Goal: Information Seeking & Learning: Learn about a topic

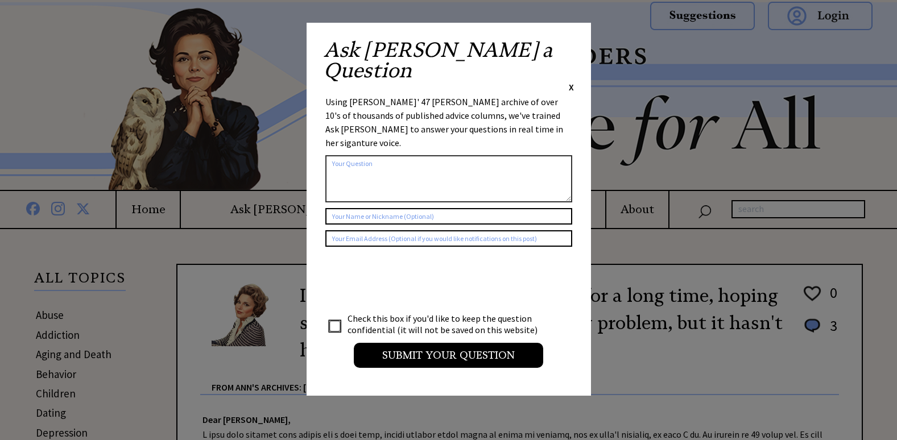
click at [570, 81] on span "X" at bounding box center [571, 86] width 5 height 11
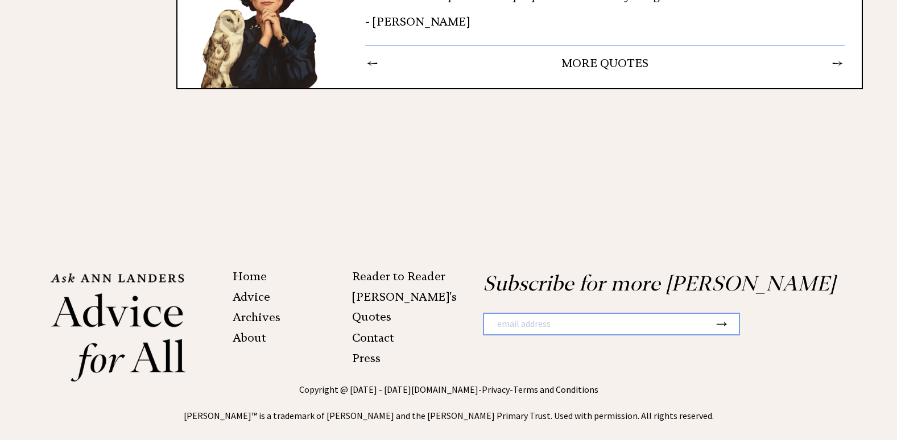
scroll to position [1749, 0]
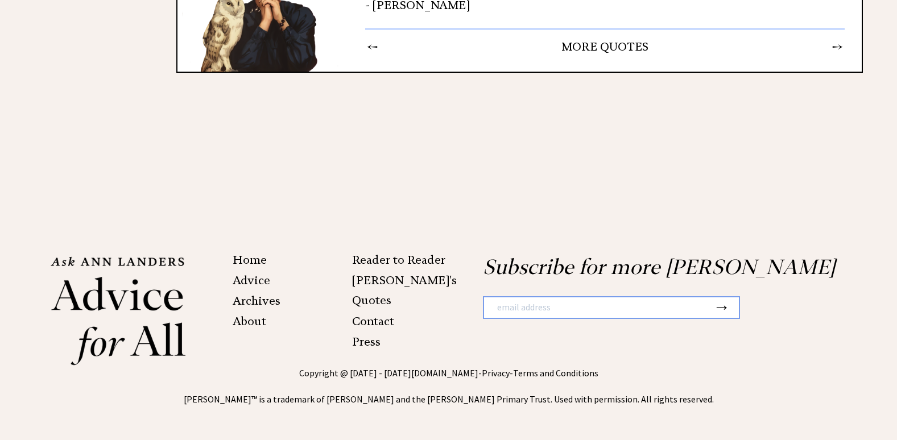
click at [260, 302] on link "Archives" at bounding box center [257, 301] width 48 height 14
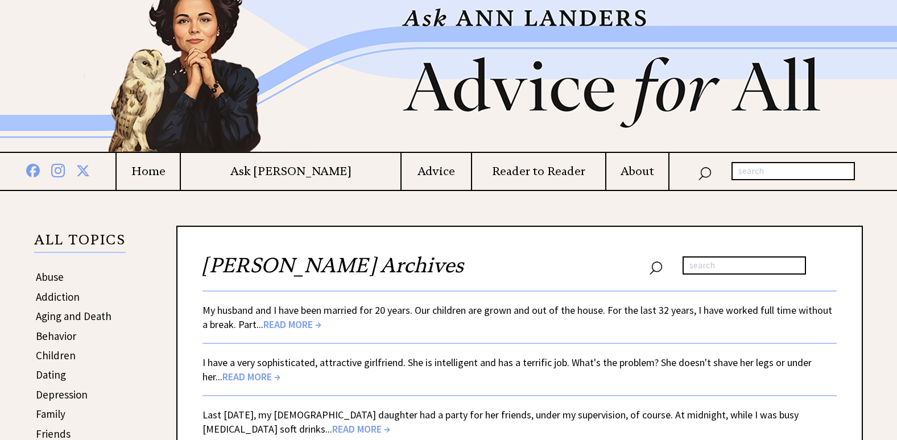
scroll to position [57, 0]
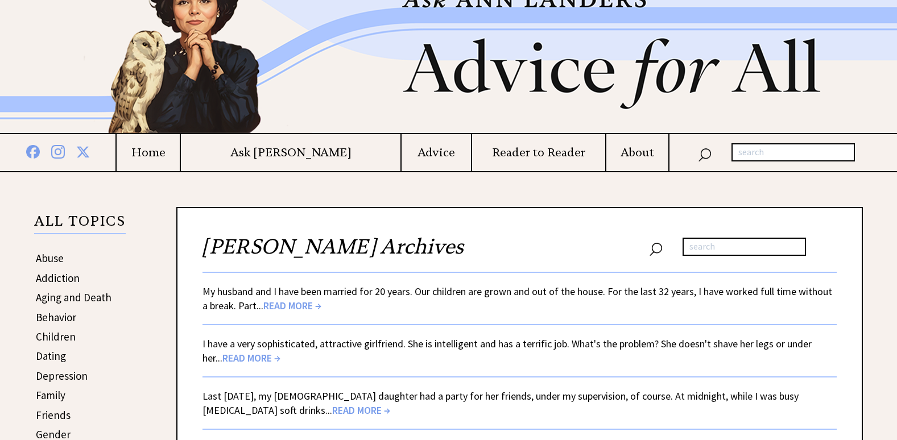
click at [286, 307] on span "READ MORE →" at bounding box center [292, 305] width 58 height 13
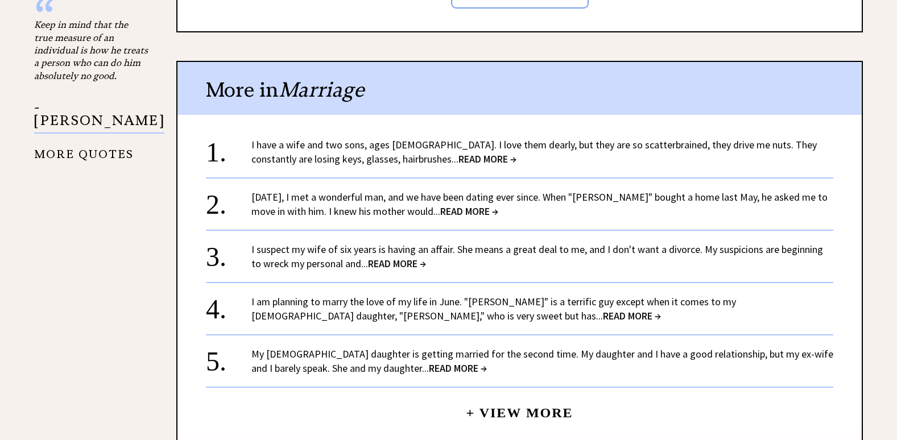
scroll to position [1081, 0]
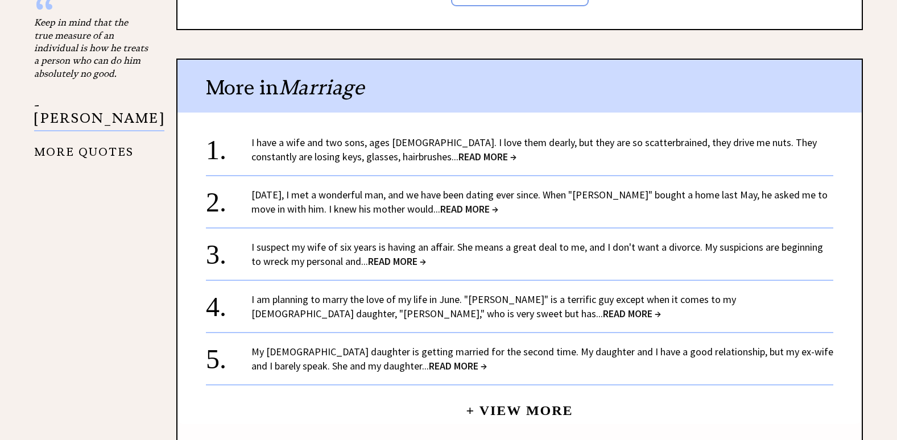
click at [382, 262] on span "READ MORE →" at bounding box center [397, 261] width 58 height 13
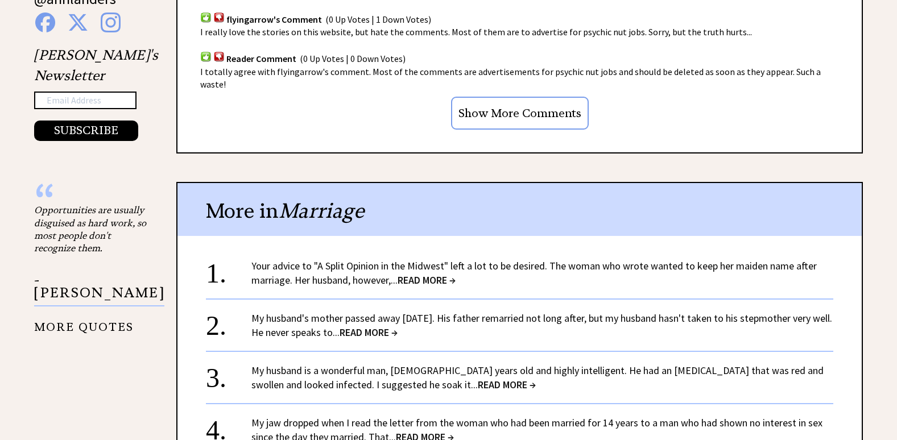
scroll to position [967, 0]
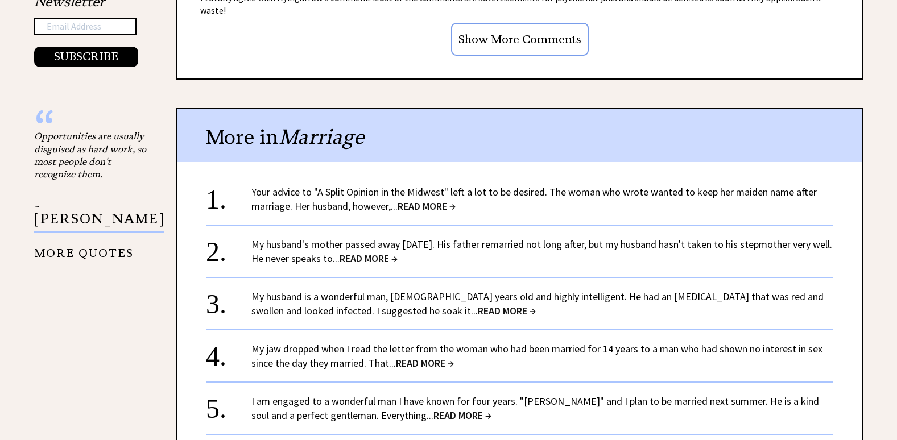
click at [451, 200] on span "READ MORE →" at bounding box center [427, 206] width 58 height 13
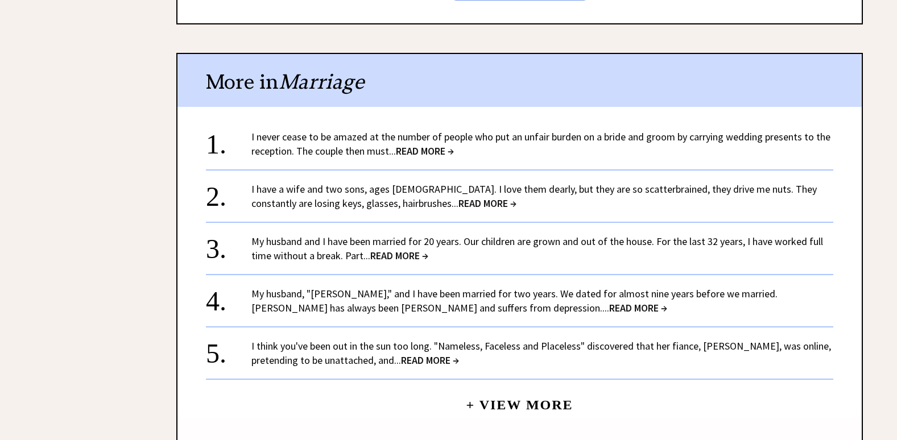
scroll to position [1365, 0]
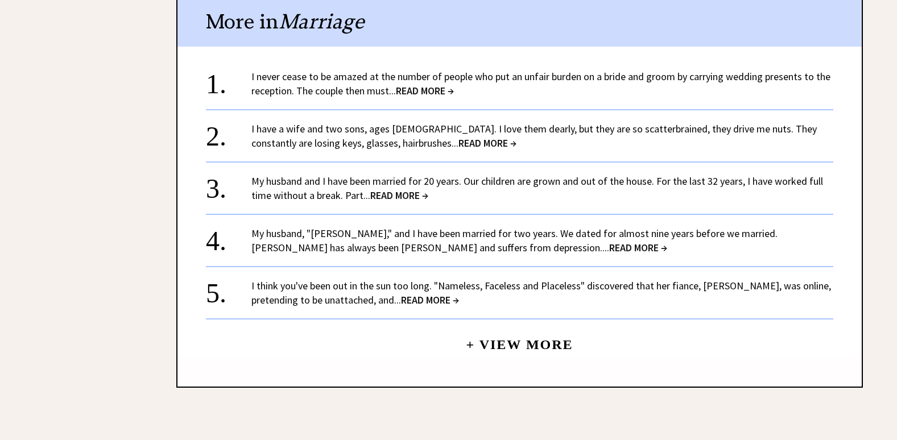
click at [609, 243] on span "READ MORE →" at bounding box center [638, 247] width 58 height 13
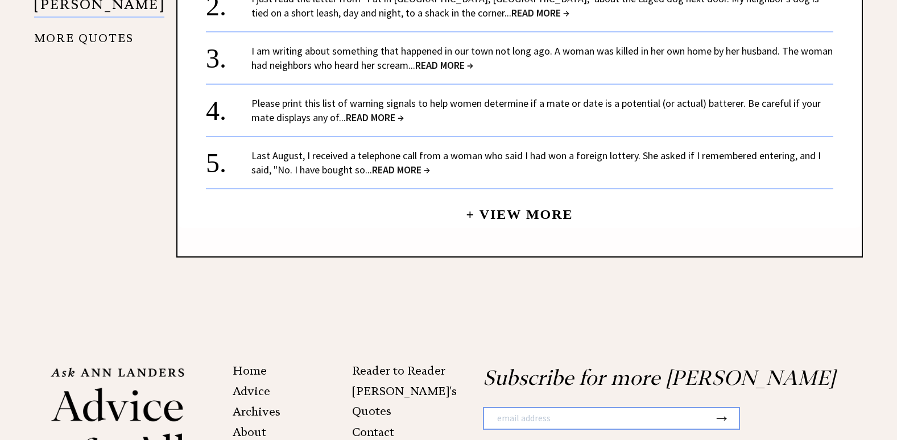
scroll to position [1252, 0]
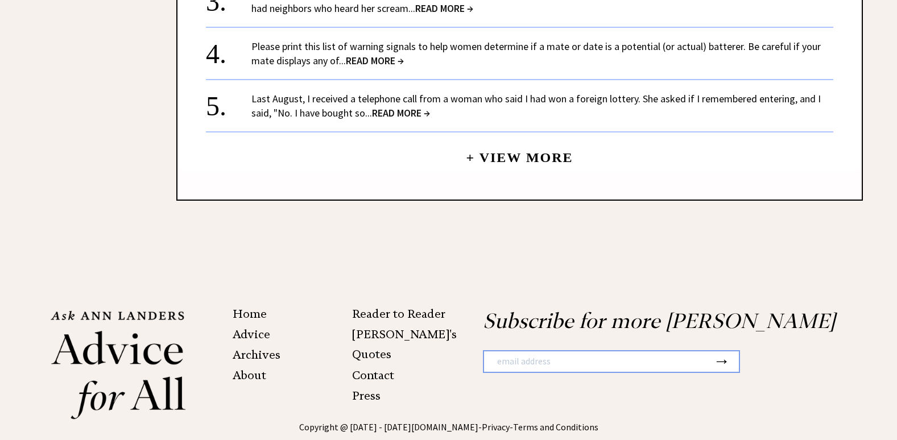
click at [261, 348] on link "Archives" at bounding box center [257, 355] width 48 height 14
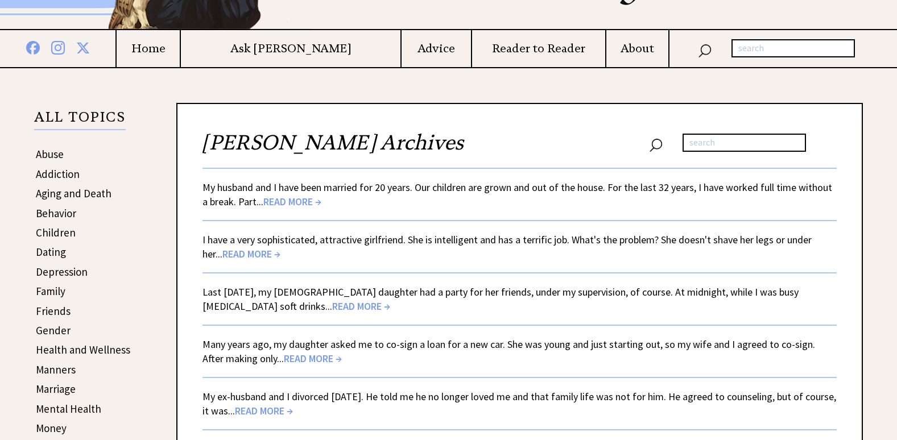
scroll to position [171, 0]
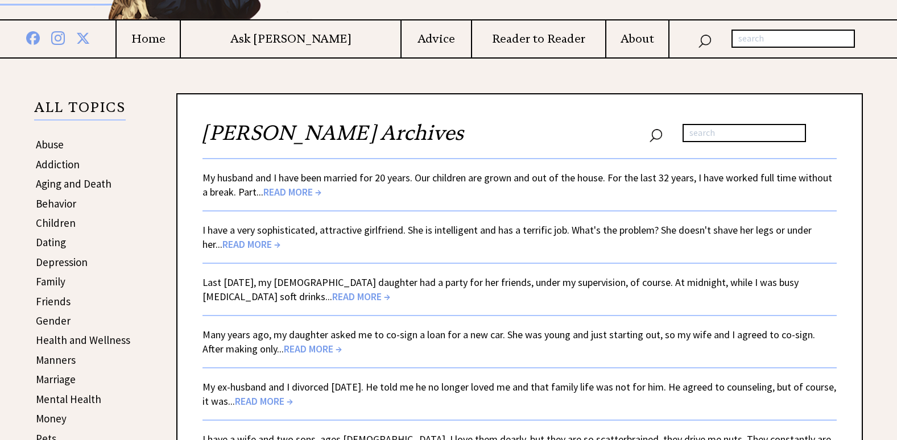
click at [234, 240] on span "READ MORE →" at bounding box center [251, 244] width 58 height 13
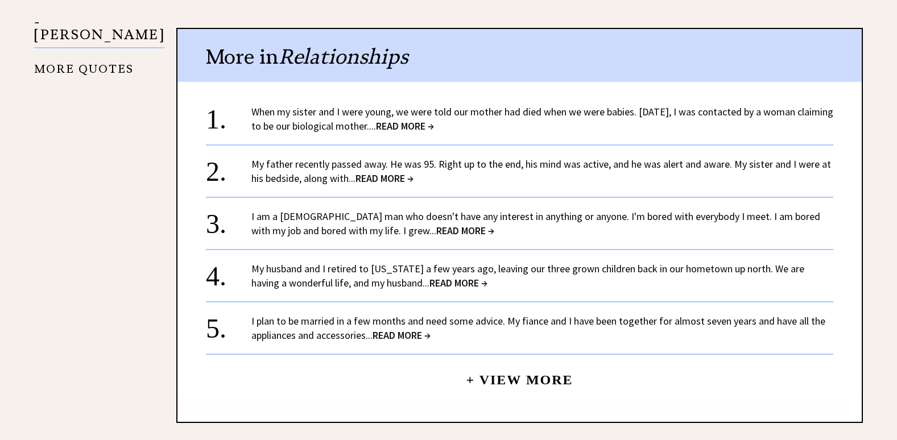
scroll to position [1195, 0]
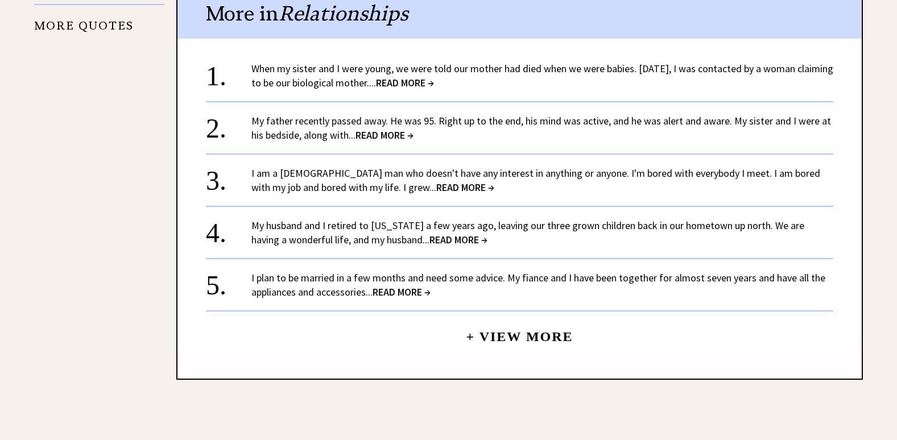
click at [430, 233] on span "READ MORE →" at bounding box center [459, 239] width 58 height 13
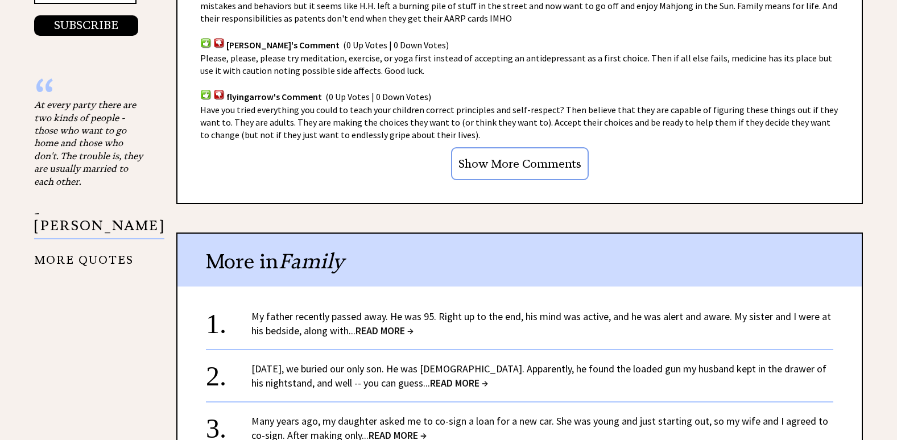
scroll to position [1024, 0]
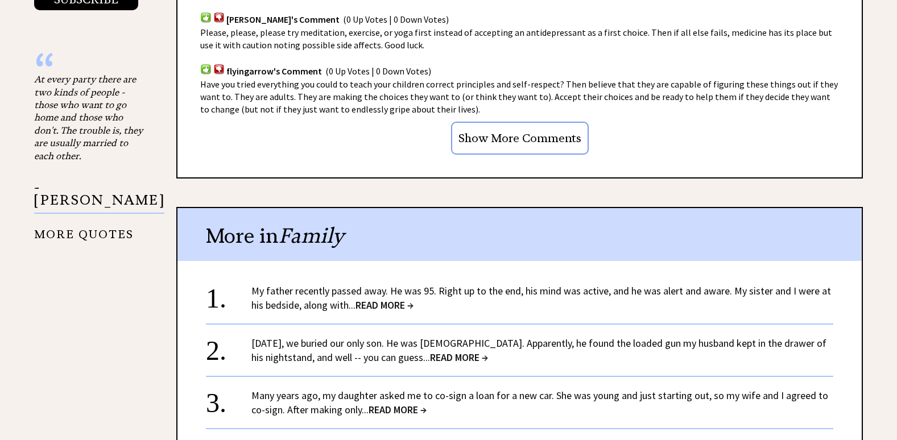
click at [391, 299] on span "READ MORE →" at bounding box center [385, 305] width 58 height 13
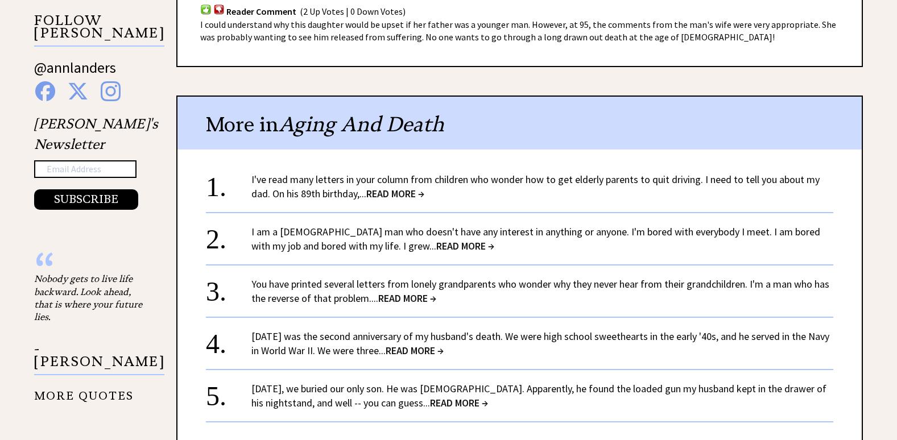
scroll to position [853, 0]
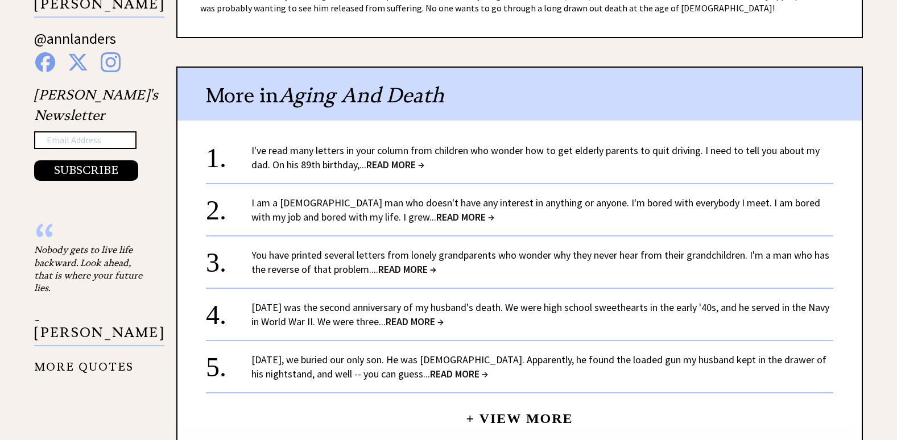
click at [409, 320] on span "READ MORE →" at bounding box center [415, 321] width 58 height 13
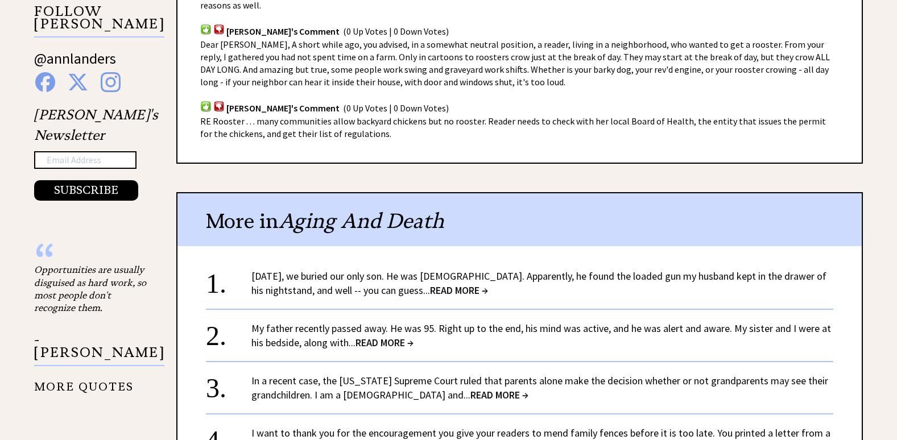
scroll to position [853, 0]
